Goal: Complete application form

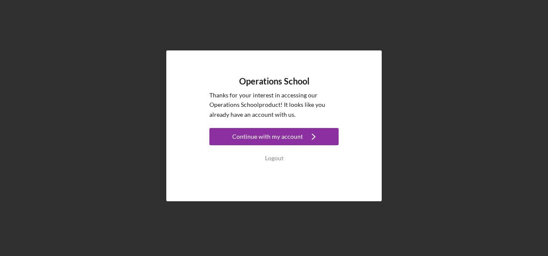
click at [279, 140] on div "Continue with my account" at bounding box center [267, 136] width 71 height 17
